Goal: Find contact information: Find contact information

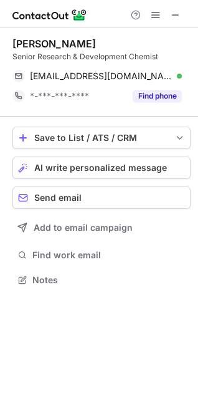
scroll to position [270, 198]
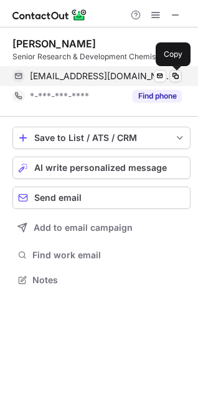
click at [172, 77] on span at bounding box center [176, 76] width 10 height 10
click at [174, 72] on span at bounding box center [176, 76] width 10 height 10
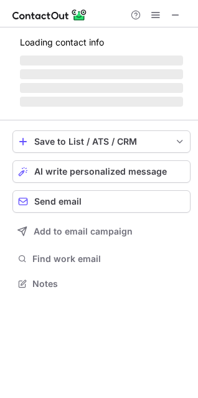
scroll to position [302, 198]
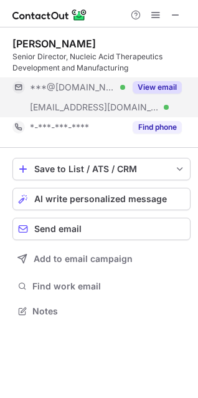
click at [150, 86] on button "View email" at bounding box center [157, 87] width 49 height 12
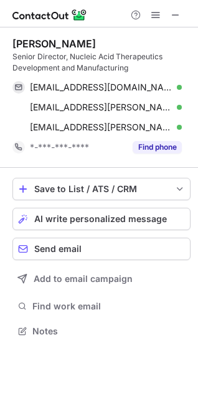
scroll to position [322, 198]
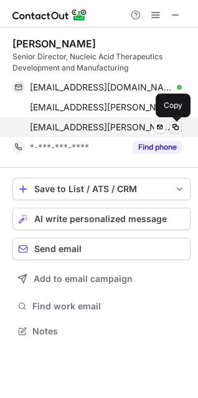
click at [174, 132] on button at bounding box center [175, 127] width 12 height 12
